Goal: Answer question/provide support

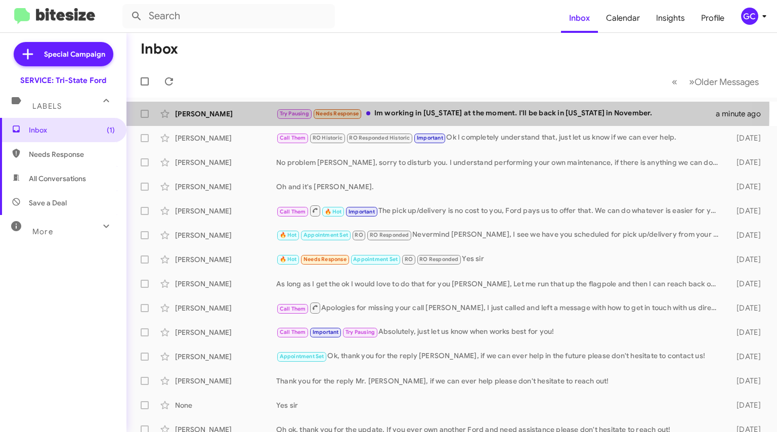
click at [182, 108] on div "[PERSON_NAME] Try Pausing Needs Response Im working in [US_STATE] at the moment…" at bounding box center [452, 114] width 635 height 20
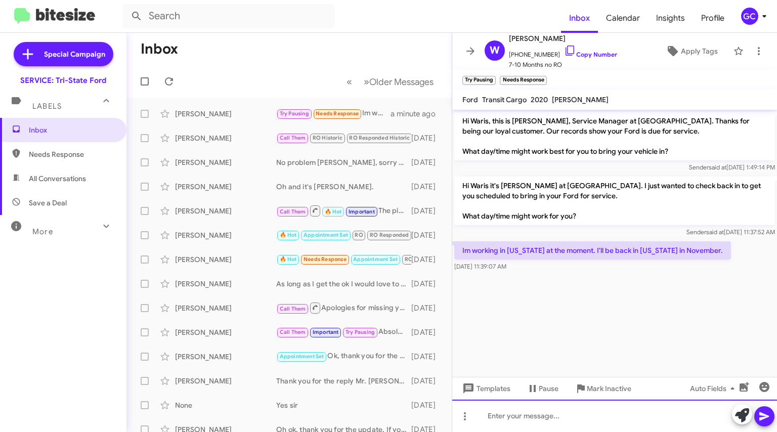
click at [519, 417] on div at bounding box center [614, 416] width 325 height 32
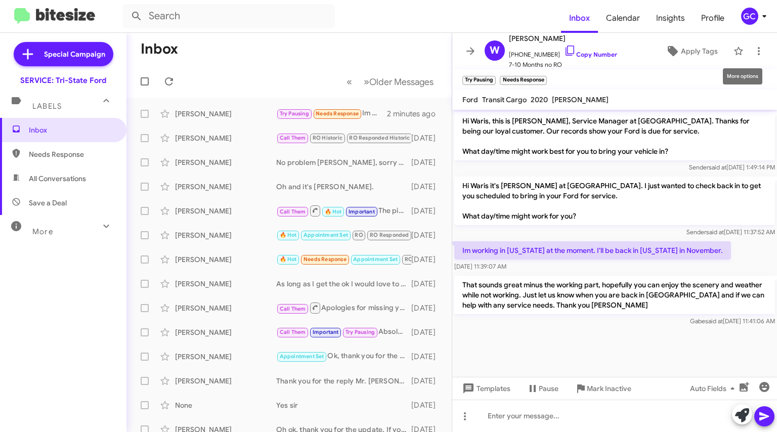
click at [753, 53] on icon at bounding box center [759, 51] width 12 height 12
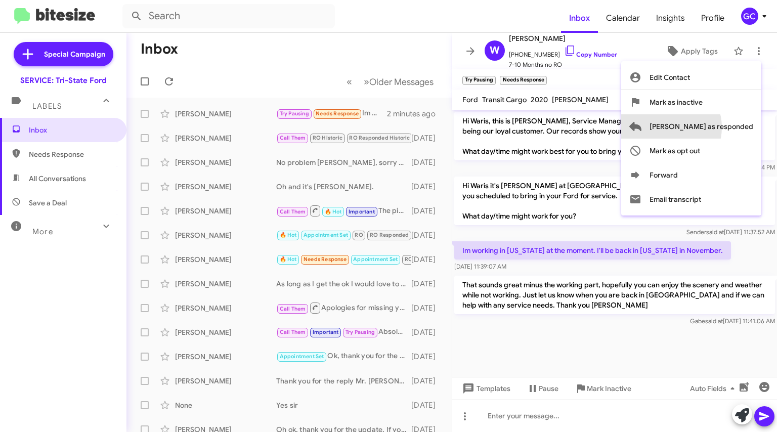
click at [707, 128] on span "[PERSON_NAME] as responded" at bounding box center [702, 126] width 104 height 24
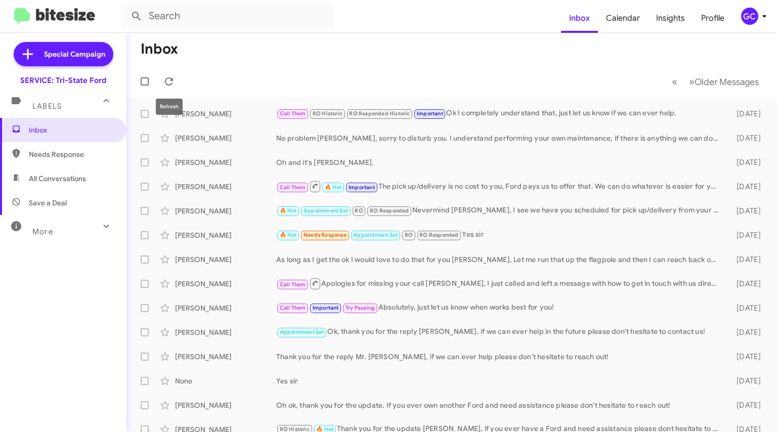
click at [164, 77] on icon at bounding box center [169, 81] width 12 height 12
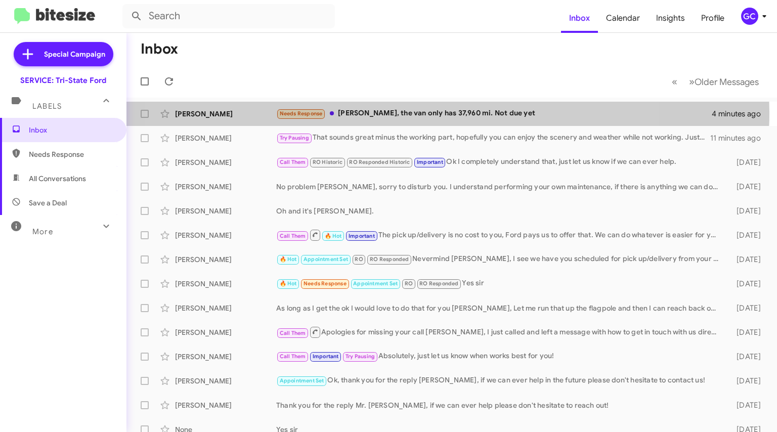
click at [393, 112] on div "Needs Response [PERSON_NAME], the van only has 37,960 mi. Not due yet" at bounding box center [494, 114] width 436 height 12
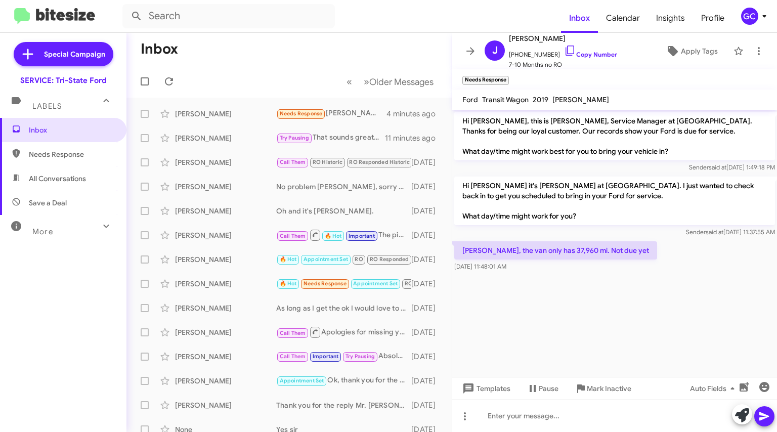
click at [590, 53] on link "Copy Number" at bounding box center [590, 55] width 53 height 8
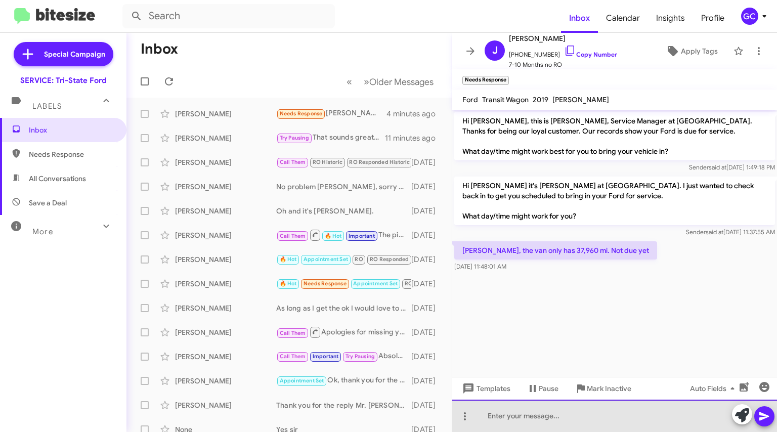
click at [504, 416] on div at bounding box center [614, 416] width 325 height 32
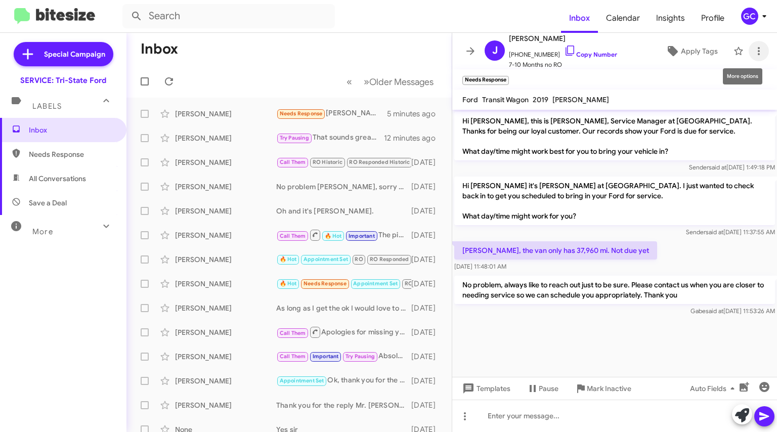
click at [753, 52] on icon at bounding box center [759, 51] width 12 height 12
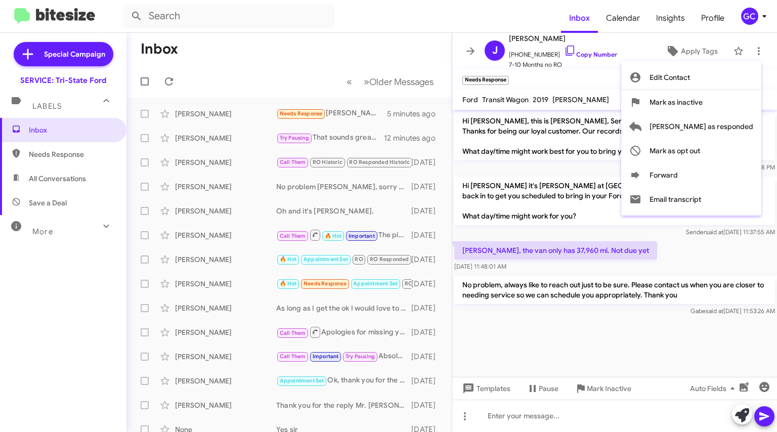
click at [711, 128] on span "[PERSON_NAME] as responded" at bounding box center [702, 126] width 104 height 24
